Goal: Task Accomplishment & Management: Manage account settings

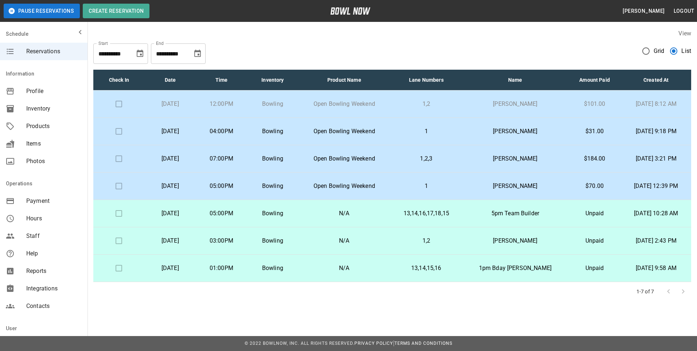
click at [126, 98] on td at bounding box center [118, 103] width 51 height 27
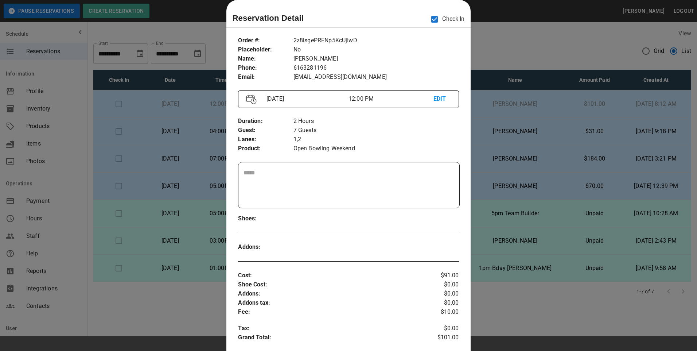
scroll to position [226, 0]
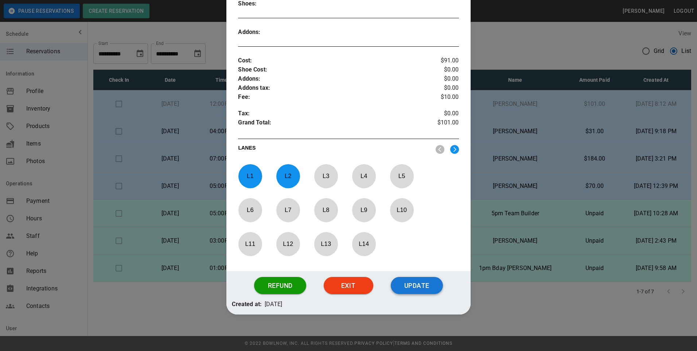
click at [426, 292] on button "Update" at bounding box center [417, 285] width 52 height 17
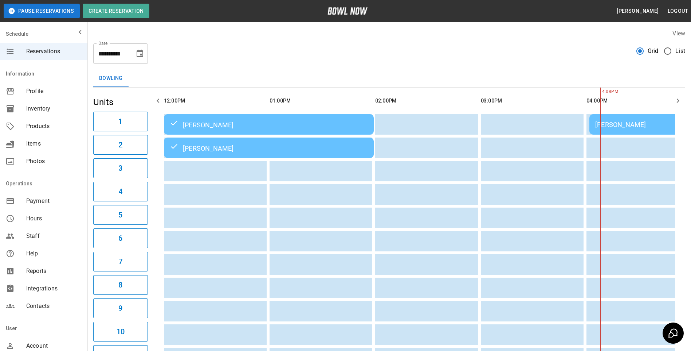
scroll to position [0, 423]
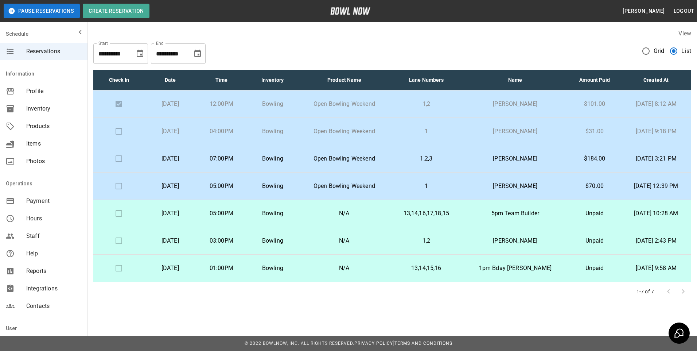
click at [356, 127] on p "Open Bowling Weekend" at bounding box center [344, 131] width 80 height 9
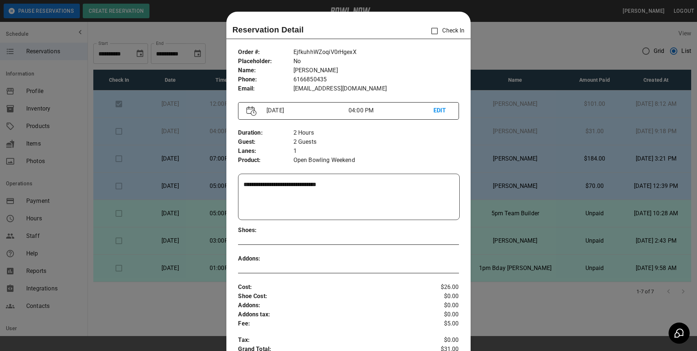
scroll to position [12, 0]
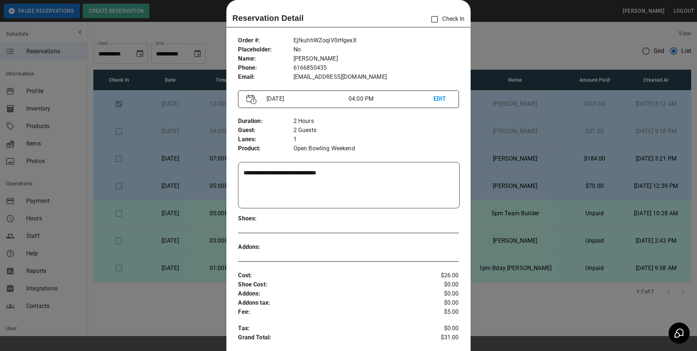
click at [535, 132] on div at bounding box center [348, 175] width 697 height 351
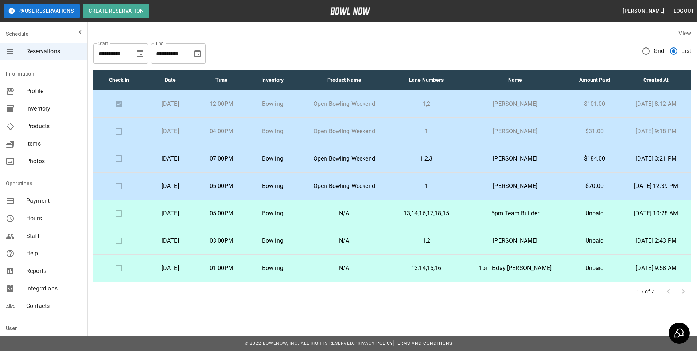
click at [483, 125] on td "[PERSON_NAME]" at bounding box center [515, 131] width 106 height 27
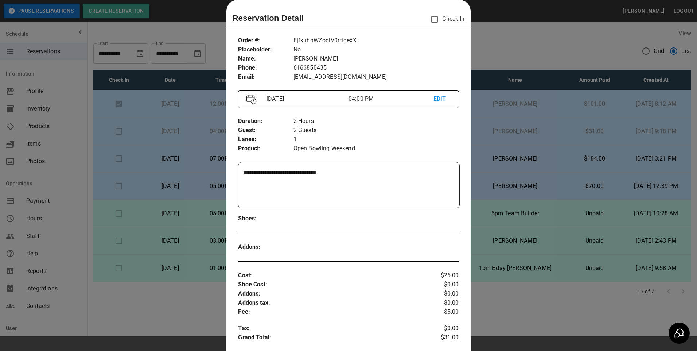
click at [430, 28] on div "**********" at bounding box center [348, 264] width 244 height 529
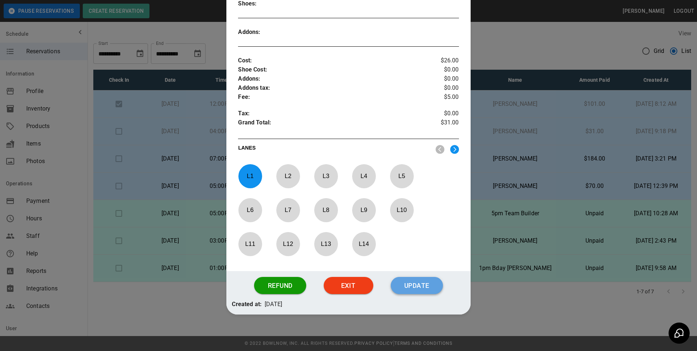
click at [419, 289] on button "Update" at bounding box center [417, 285] width 52 height 17
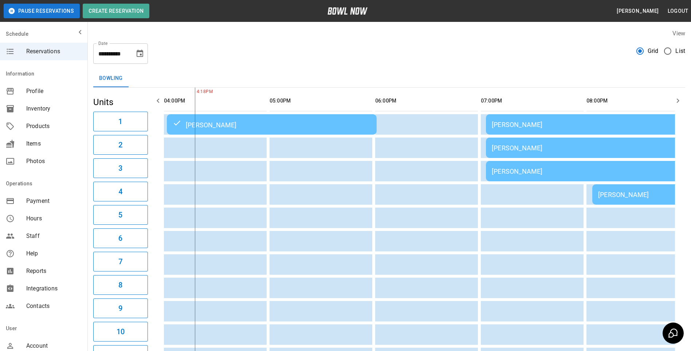
click at [676, 51] on span "List" at bounding box center [681, 51] width 10 height 9
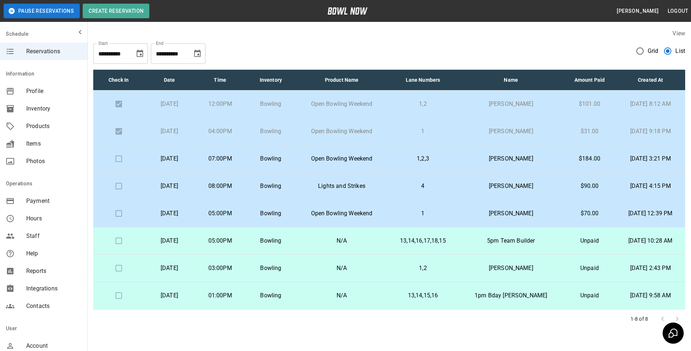
click at [464, 128] on td "[PERSON_NAME]" at bounding box center [511, 131] width 105 height 27
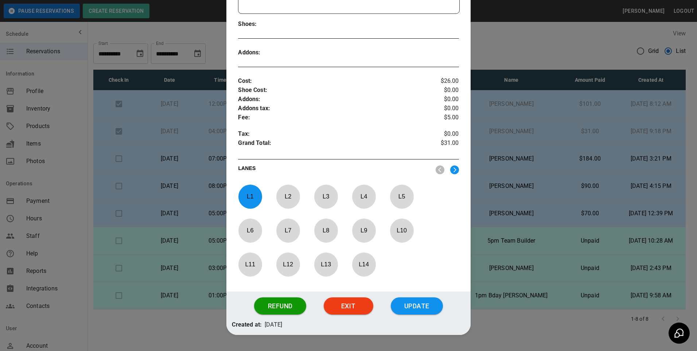
scroll to position [226, 0]
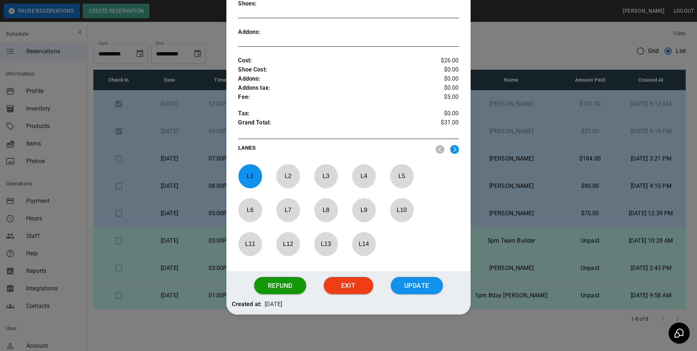
click at [450, 152] on img at bounding box center [454, 149] width 9 height 9
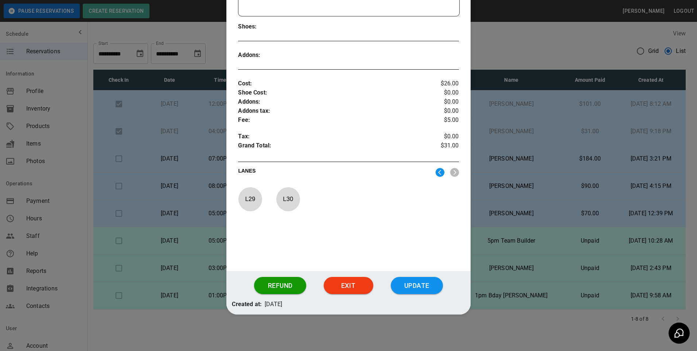
scroll to position [203, 0]
click at [436, 170] on img at bounding box center [440, 172] width 9 height 9
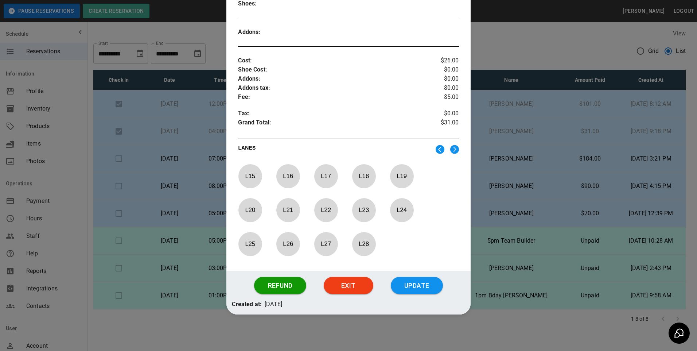
click at [433, 170] on div "L 15 L 16 L 17 L 18 L 19 L 20 L 21 L 22 L 23 L 24 L 25 L 26 L 27 L 28" at bounding box center [348, 212] width 221 height 96
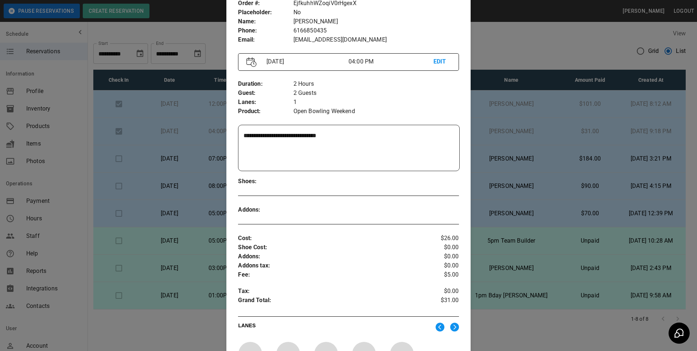
scroll to position [0, 0]
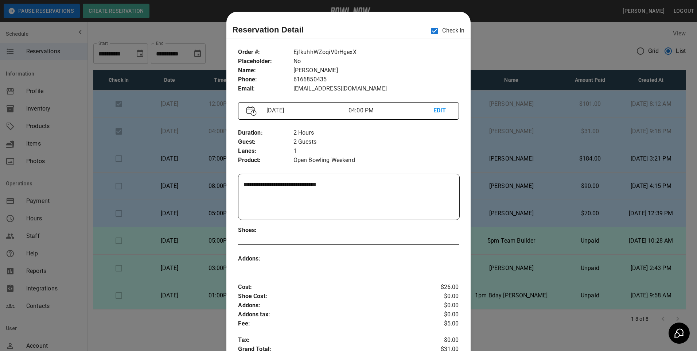
click at [192, 125] on div at bounding box center [348, 175] width 697 height 351
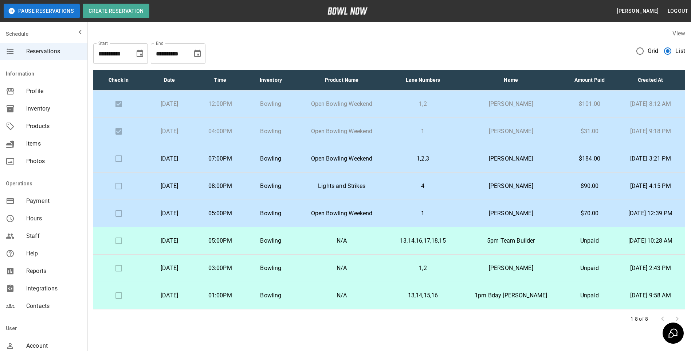
click at [240, 133] on p "04:00PM" at bounding box center [220, 131] width 39 height 9
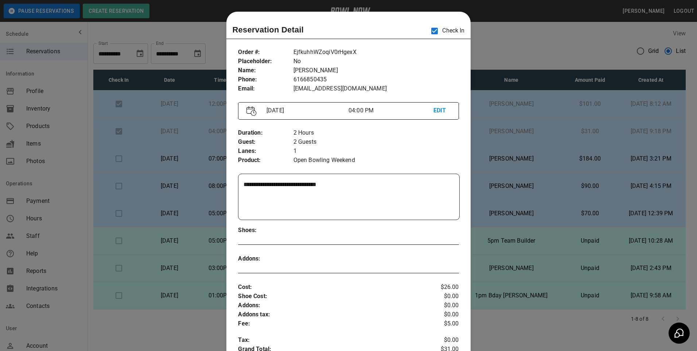
scroll to position [12, 0]
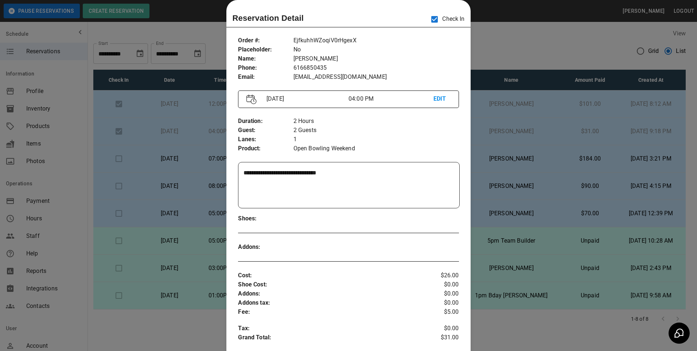
click at [513, 148] on div at bounding box center [348, 175] width 697 height 351
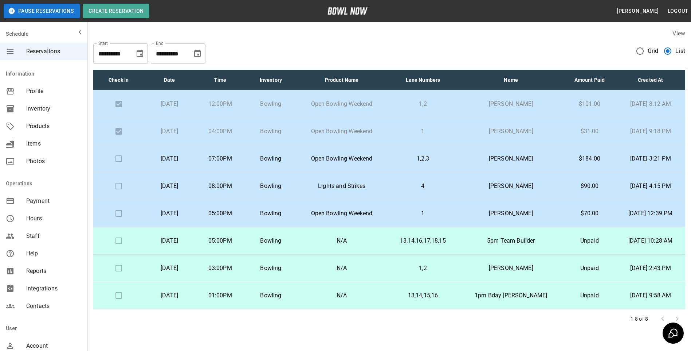
click at [537, 132] on p "[PERSON_NAME]" at bounding box center [511, 131] width 93 height 9
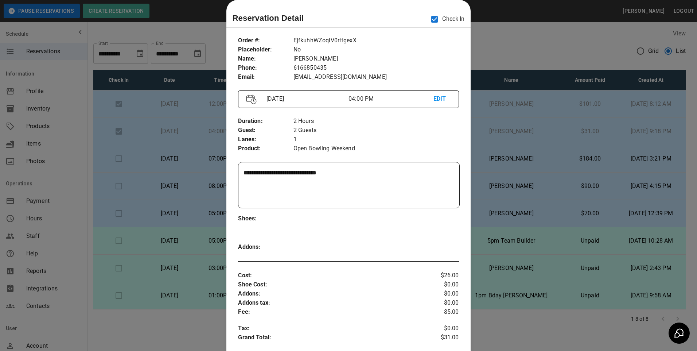
click at [516, 182] on div at bounding box center [348, 175] width 697 height 351
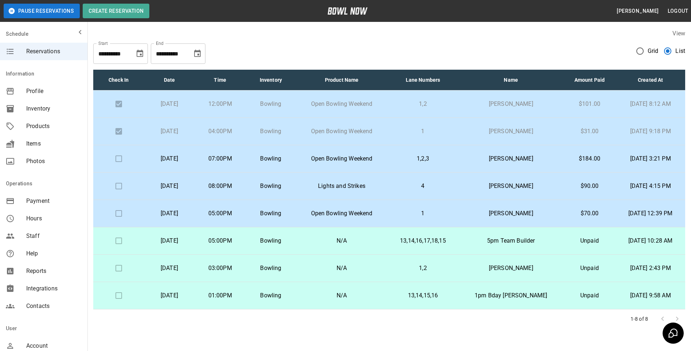
click at [507, 138] on td "[PERSON_NAME]" at bounding box center [511, 131] width 105 height 27
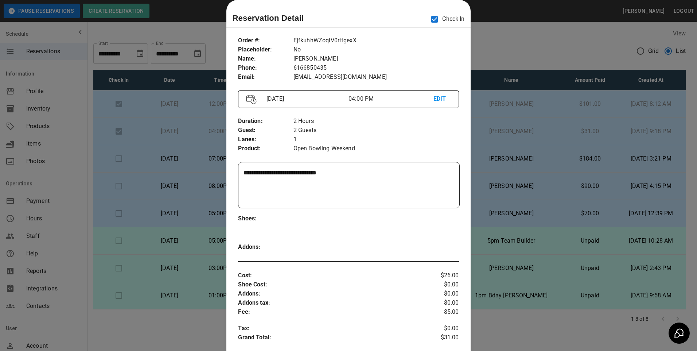
click at [168, 175] on div at bounding box center [348, 175] width 697 height 351
